Goal: Information Seeking & Learning: Learn about a topic

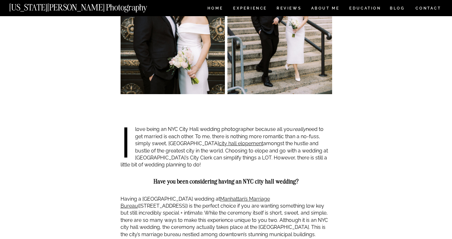
scroll to position [341, 0]
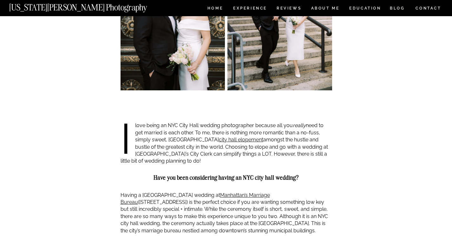
click at [278, 137] on p "I love being an NYC City Hall wedding photographer because all you really need …" at bounding box center [225, 143] width 211 height 42
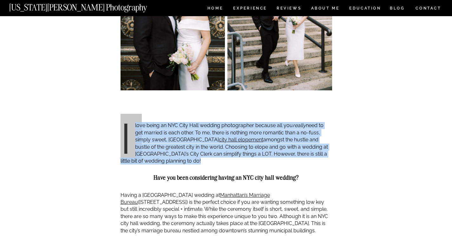
click at [278, 137] on p "I love being an NYC City Hall wedding photographer because all you really need …" at bounding box center [225, 143] width 211 height 42
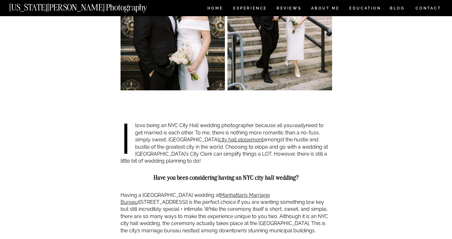
click at [281, 121] on div at bounding box center [225, 106] width 211 height 32
click at [276, 131] on p "I love being an NYC City Hall wedding photographer because all you really need …" at bounding box center [225, 143] width 211 height 42
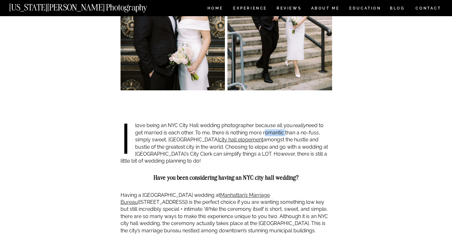
click at [276, 131] on p "I love being an NYC City Hall wedding photographer because all you really need …" at bounding box center [225, 143] width 211 height 42
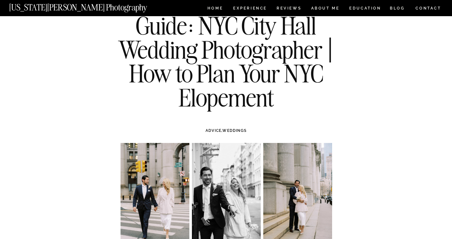
scroll to position [0, 0]
